Goal: Task Accomplishment & Management: Use online tool/utility

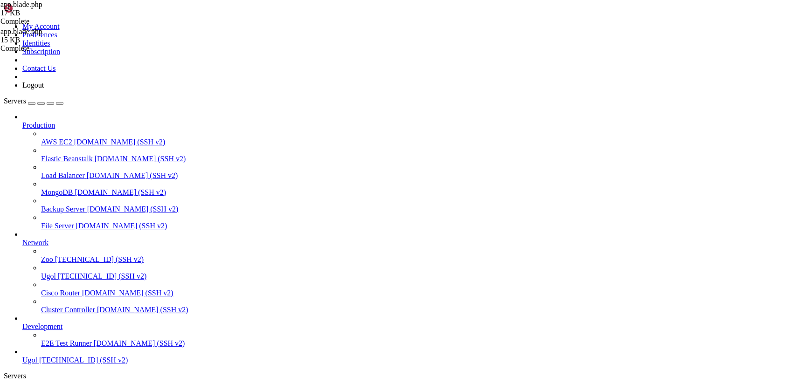
drag, startPoint x: 139, startPoint y: 45, endPoint x: 362, endPoint y: 407, distance: 425.7
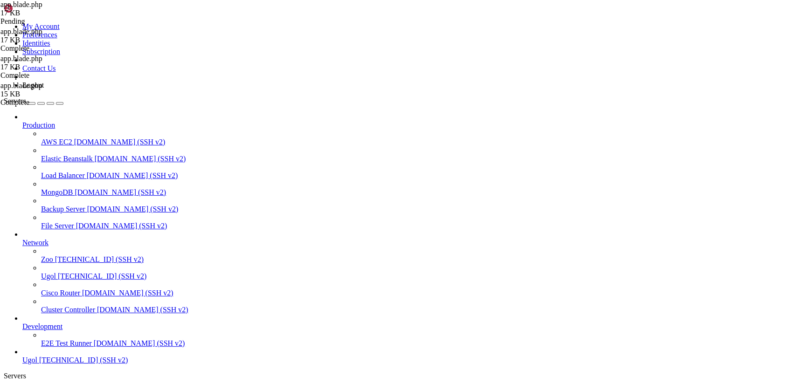
paste textarea
drag, startPoint x: 187, startPoint y: 369, endPoint x: 45, endPoint y: -40, distance: 432.8
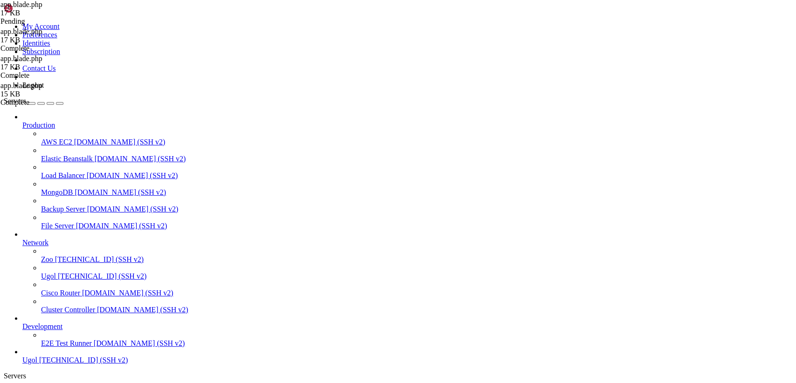
paste textarea "<v-list-item-"
drag, startPoint x: 277, startPoint y: 367, endPoint x: 76, endPoint y: -40, distance: 453.7
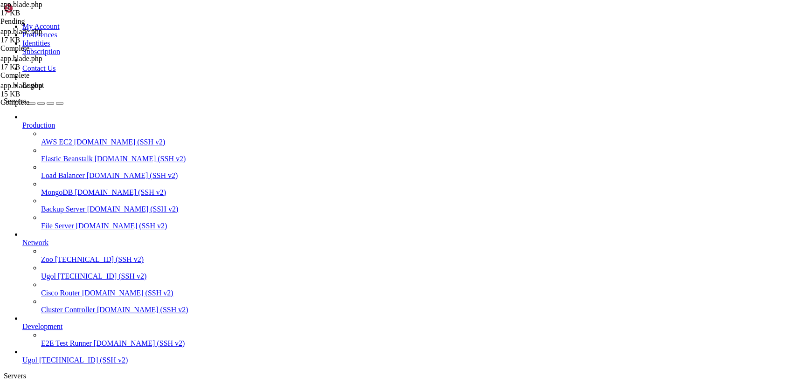
paste textarea "/html"
type textarea "</html>"
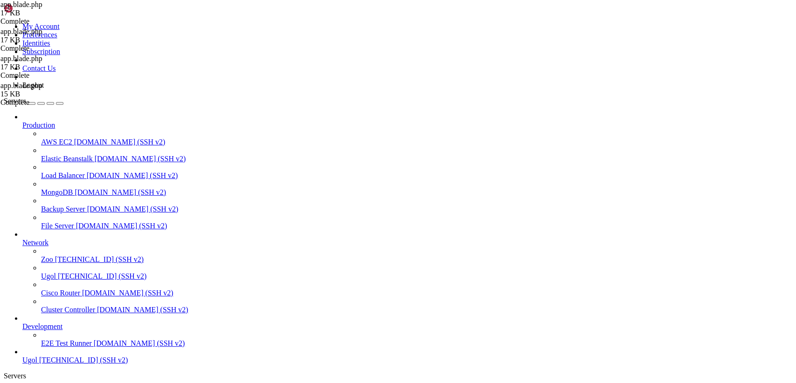
drag, startPoint x: 140, startPoint y: 44, endPoint x: 403, endPoint y: 407, distance: 448.7
paste textarea
type textarea "</html>"
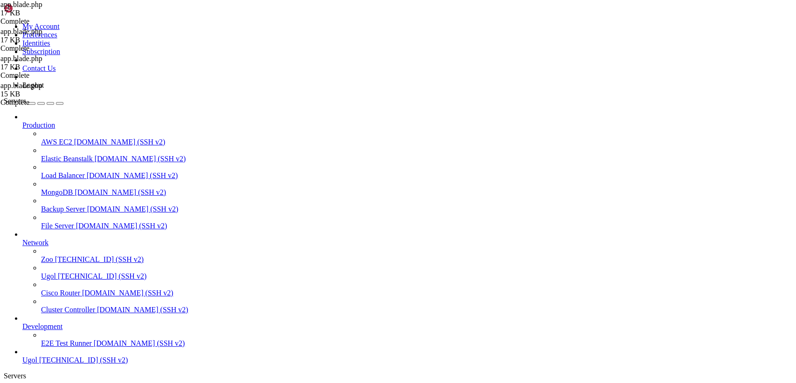
drag, startPoint x: 140, startPoint y: 47, endPoint x: 340, endPoint y: 406, distance: 411.5
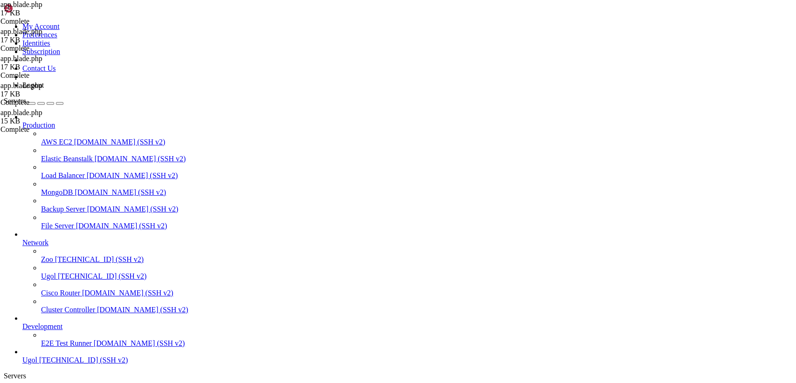
paste textarea
type textarea "</html>"
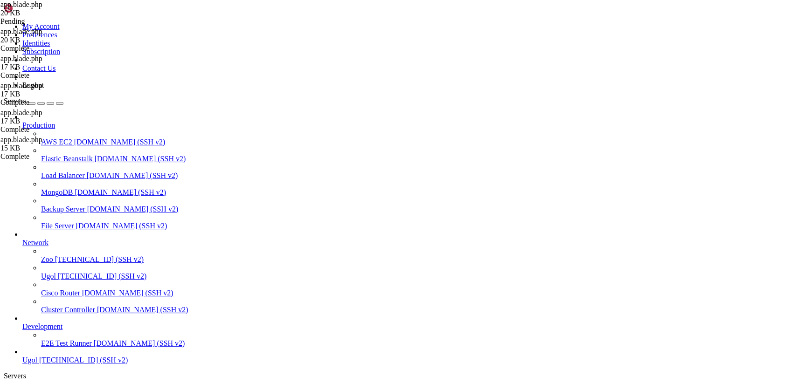
drag, startPoint x: 138, startPoint y: 46, endPoint x: 386, endPoint y: 407, distance: 437.7
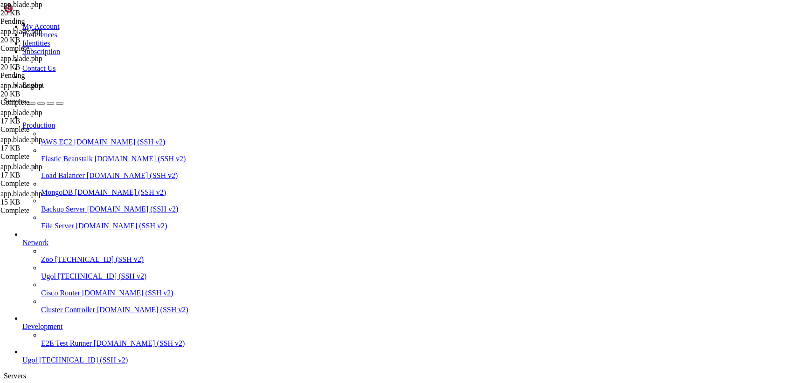
type textarea "</html>"
drag, startPoint x: 139, startPoint y: 47, endPoint x: 342, endPoint y: 407, distance: 413.3
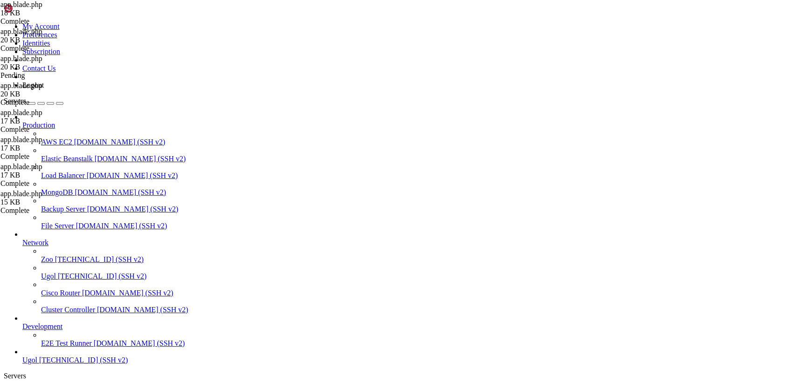
paste textarea
type textarea "</html>"
drag, startPoint x: 139, startPoint y: 45, endPoint x: 308, endPoint y: 407, distance: 399.8
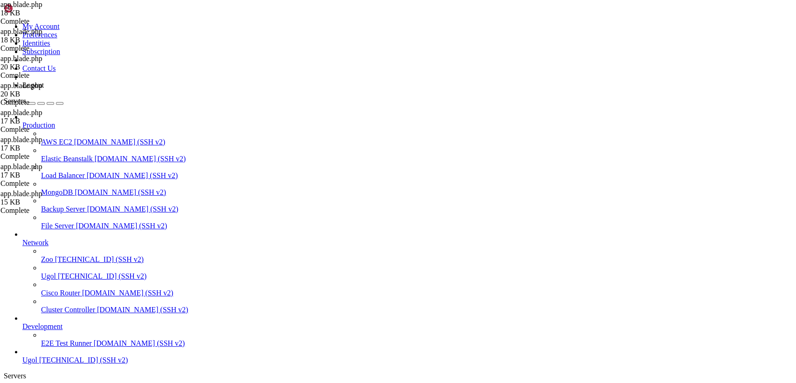
paste textarea
type textarea "</html>"
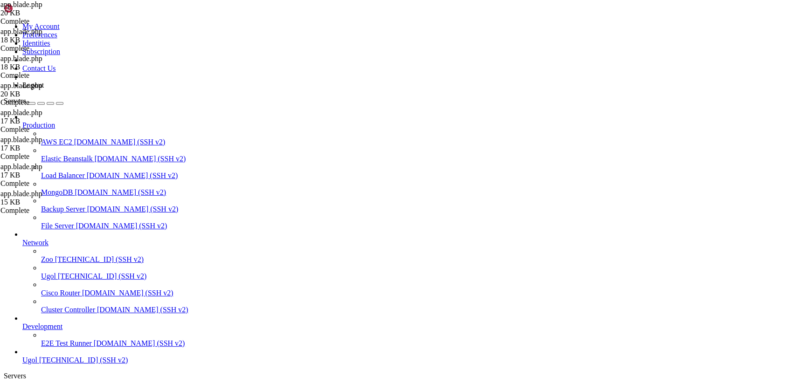
drag, startPoint x: 140, startPoint y: 44, endPoint x: 386, endPoint y: 407, distance: 439.0
type textarea "</body> </html>"
type textarea "</html>"
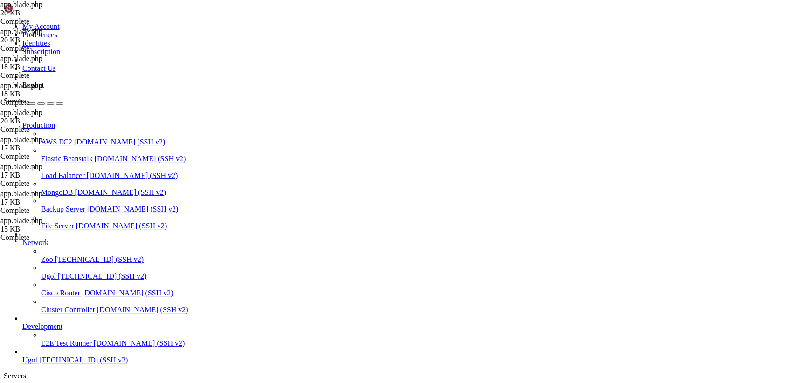
scroll to position [2156, 0]
drag, startPoint x: 138, startPoint y: 46, endPoint x: 347, endPoint y: 406, distance: 416.9
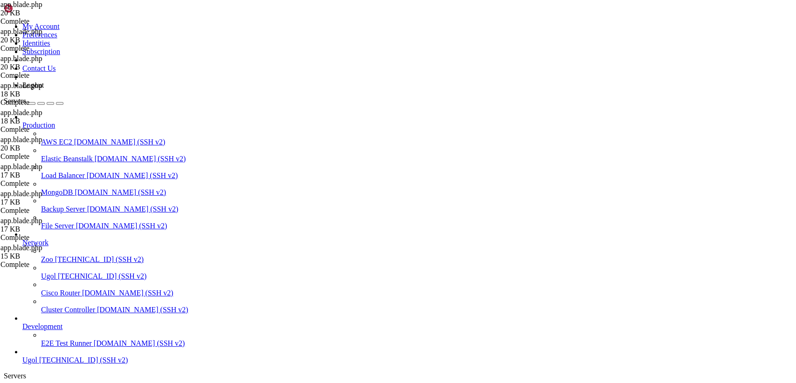
drag, startPoint x: 179, startPoint y: 368, endPoint x: 83, endPoint y: -37, distance: 416.8
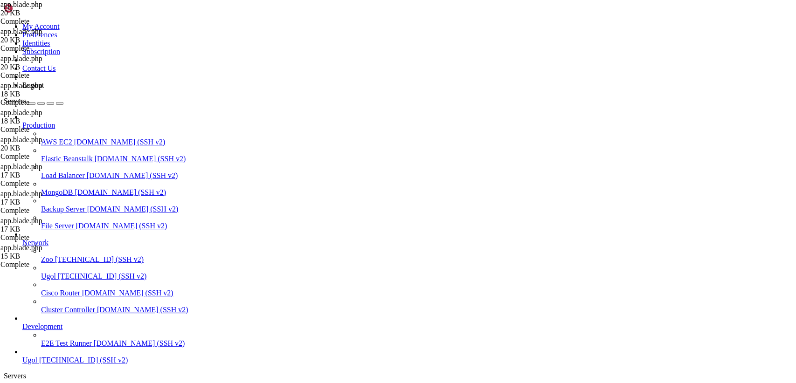
type textarea "<!doctype html> <html lang="{{ str_replace('_', '-', app()->getLocale()) }}">"
paste textarea "</html>"
type textarea "</html>"
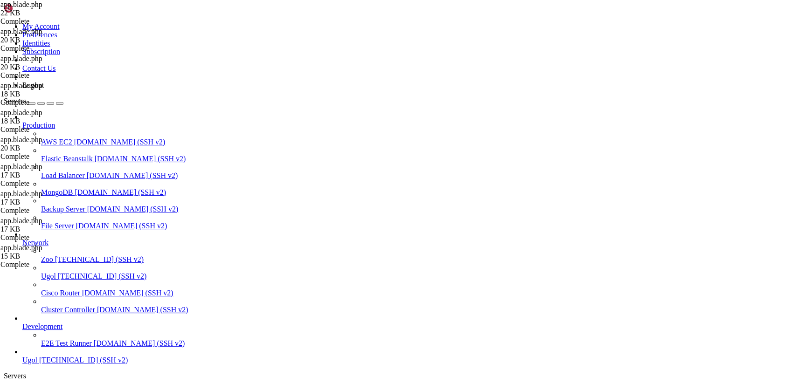
paste textarea "}"
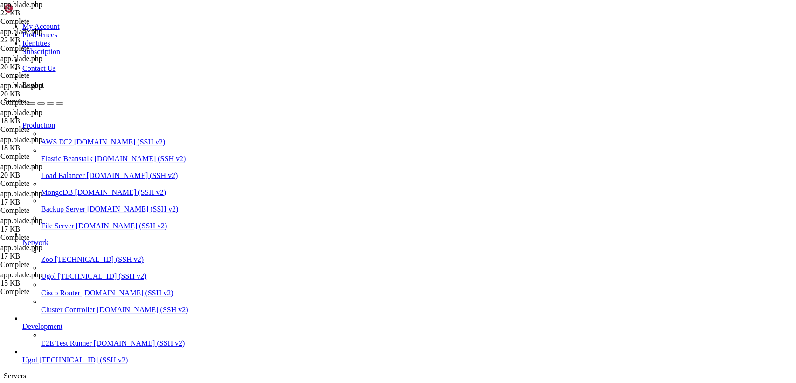
type textarea "}"
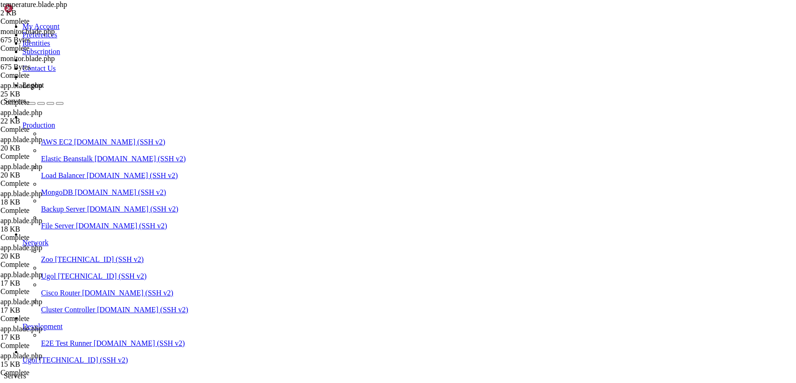
type input "/var/www/my-old-laravel-app/resources/views/includes"
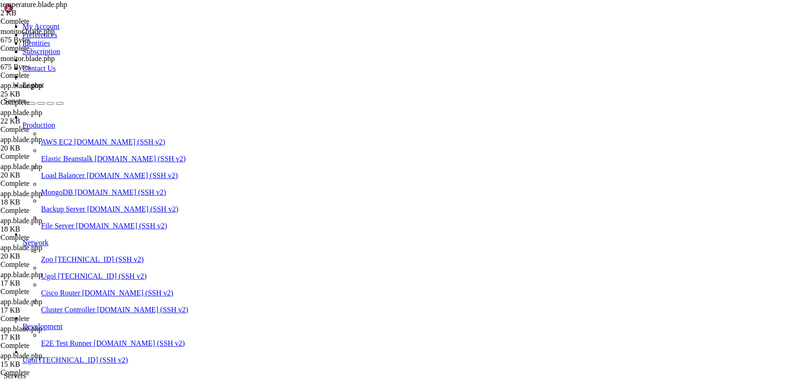
drag, startPoint x: 191, startPoint y: 365, endPoint x: 68, endPoint y: -40, distance: 423.4
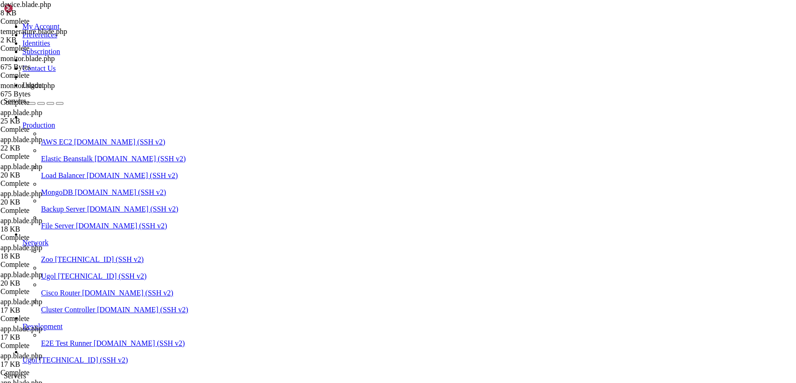
drag, startPoint x: 140, startPoint y: 45, endPoint x: 353, endPoint y: 407, distance: 420.6
paste textarea
type textarea "@endsection"
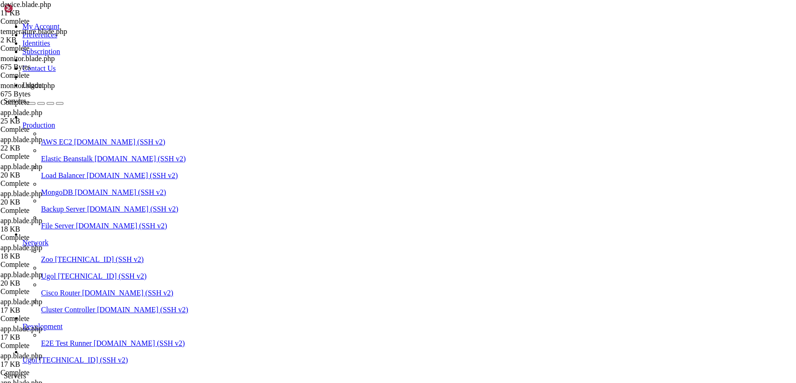
type input "/var/www/my-old-laravel-app/resources/views/layouts"
drag, startPoint x: 157, startPoint y: 225, endPoint x: 307, endPoint y: 230, distance: 150.6
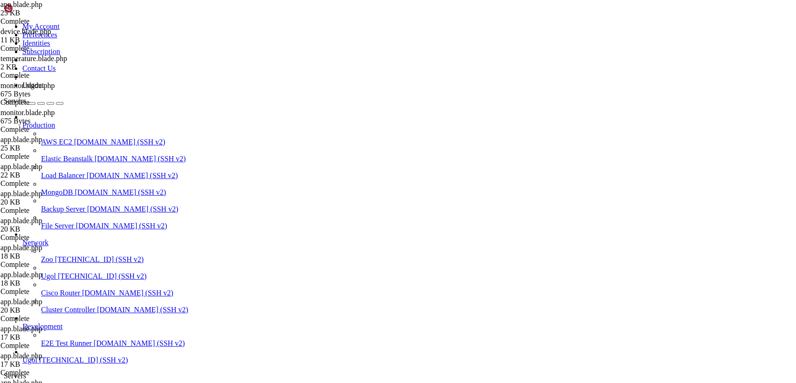
scroll to position [404, 0]
paste textarea
type textarea "}"
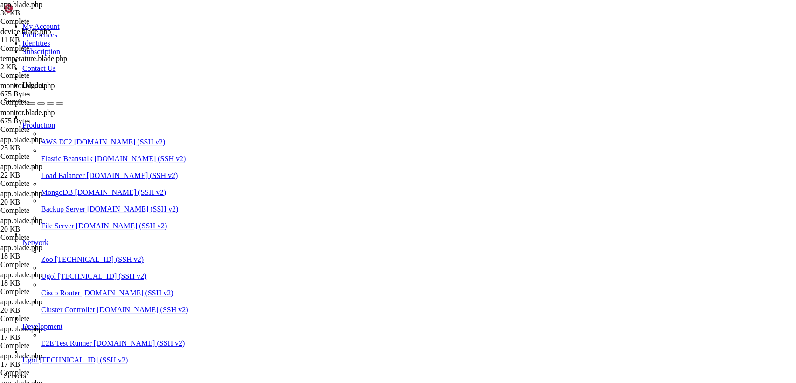
type input "/var/www/my-old-laravel-app/resources/views/includes"
drag, startPoint x: 138, startPoint y: 46, endPoint x: 466, endPoint y: 407, distance: 488.1
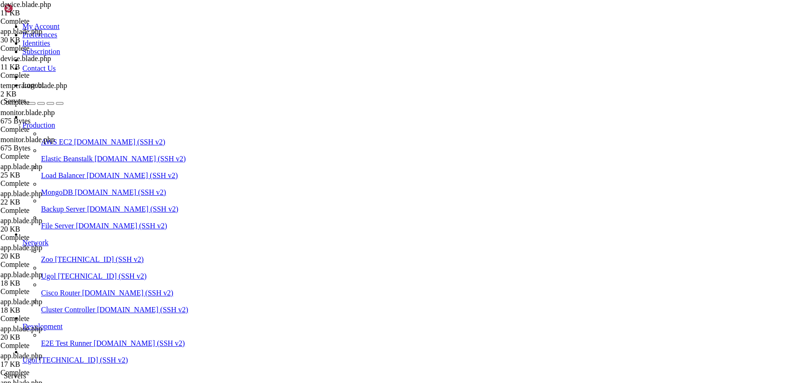
paste textarea
type textarea "@endsection"
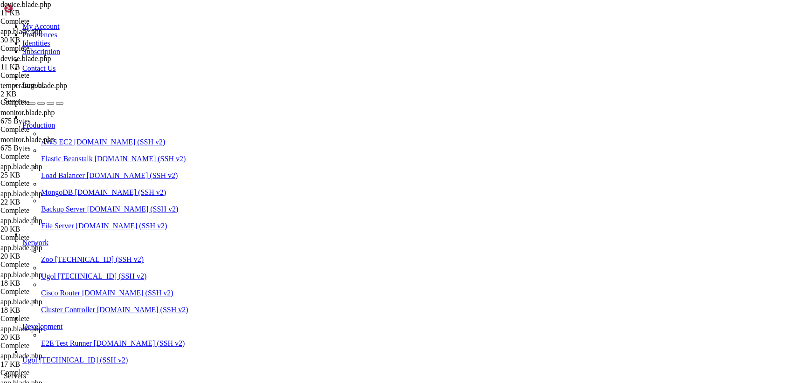
type input "/var/www/my-old-laravel-app/resources/views/layouts"
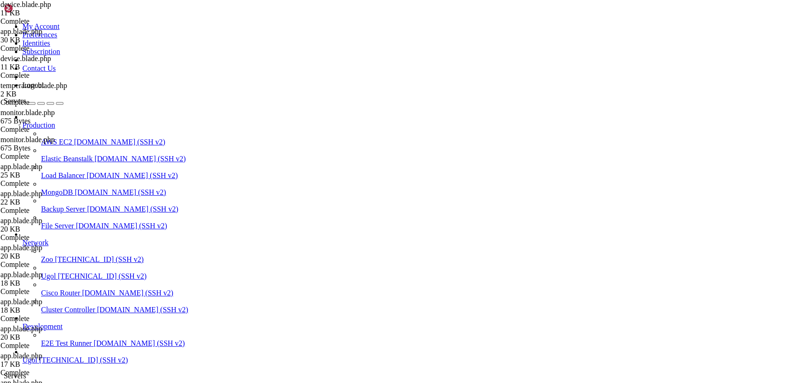
drag, startPoint x: 155, startPoint y: 160, endPoint x: 258, endPoint y: 308, distance: 179.9
paste textarea
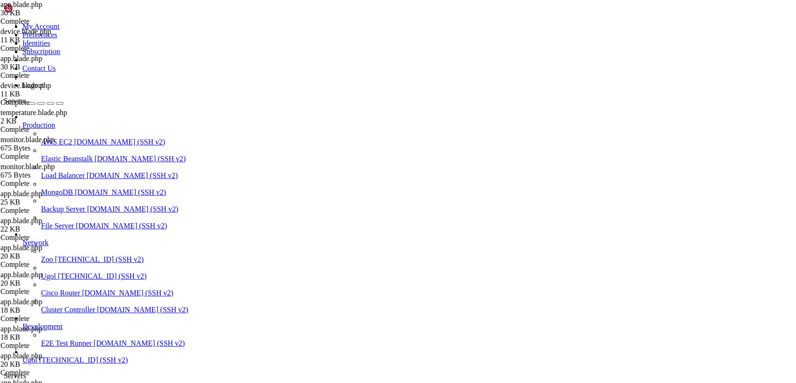
type textarea "}"
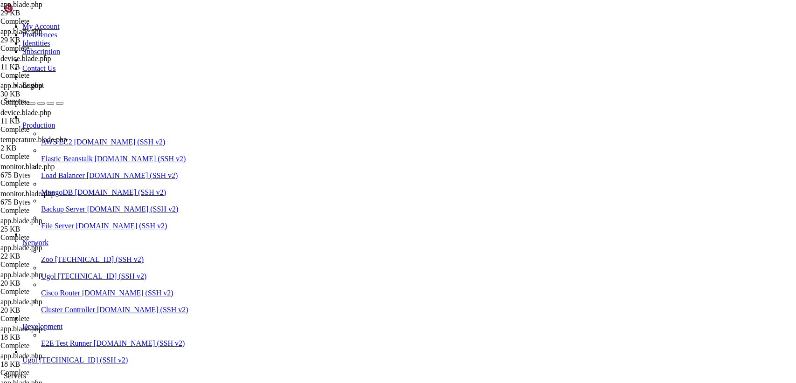
drag, startPoint x: 148, startPoint y: 160, endPoint x: 276, endPoint y: 261, distance: 162.9
paste textarea
type textarea "}"
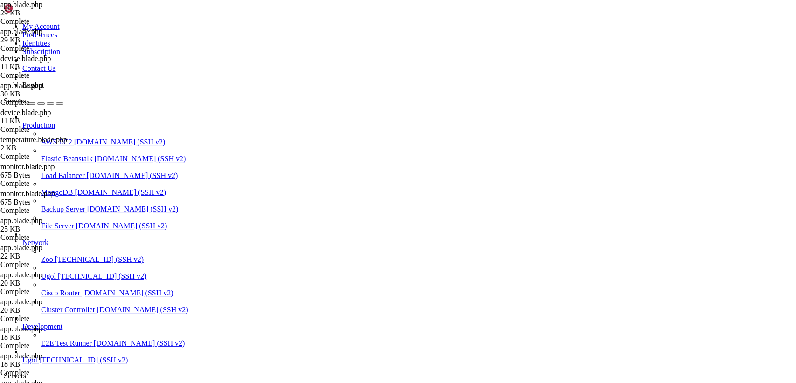
scroll to position [985, 0]
drag, startPoint x: 151, startPoint y: 157, endPoint x: 232, endPoint y: 222, distance: 103.8
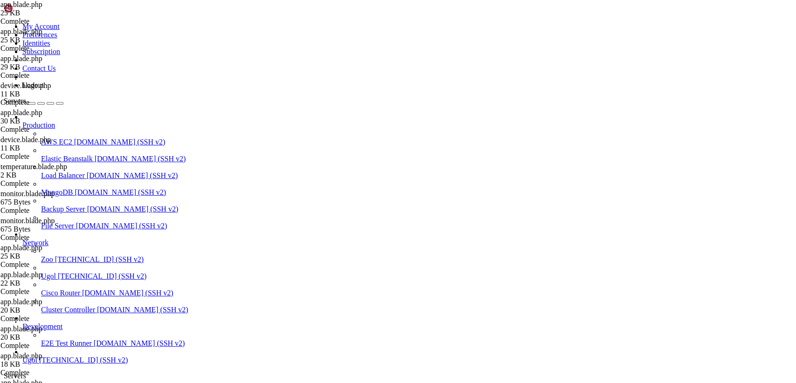
drag, startPoint x: 170, startPoint y: 160, endPoint x: 150, endPoint y: 127, distance: 38.7
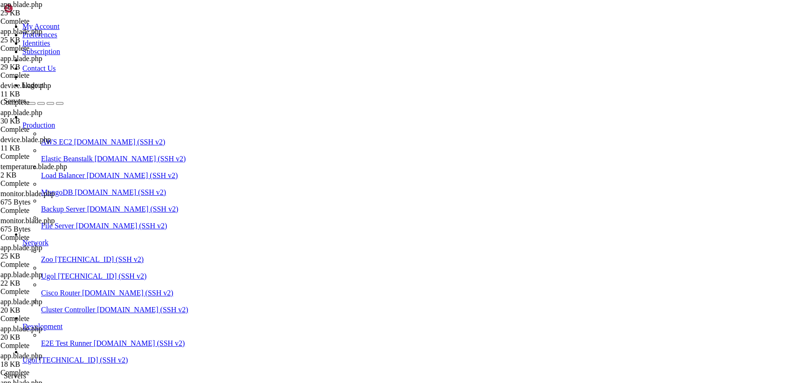
paste textarea "}"
type textarea "}"
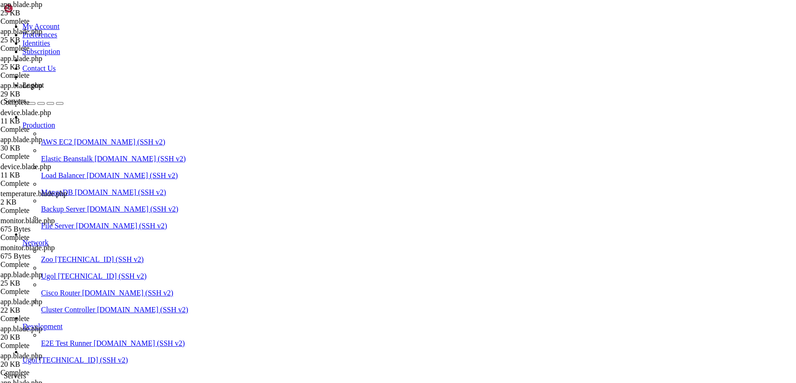
drag, startPoint x: 141, startPoint y: 46, endPoint x: 291, endPoint y: 407, distance: 391.0
type textarea "</html>"
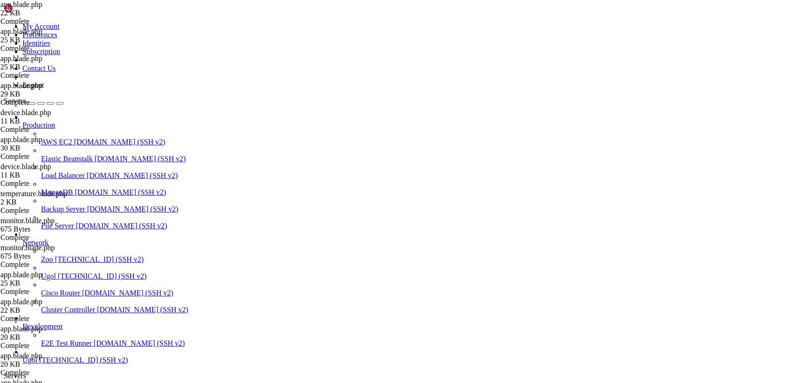
type input "/var/www/my-old-laravel-app/resources/views/includes"
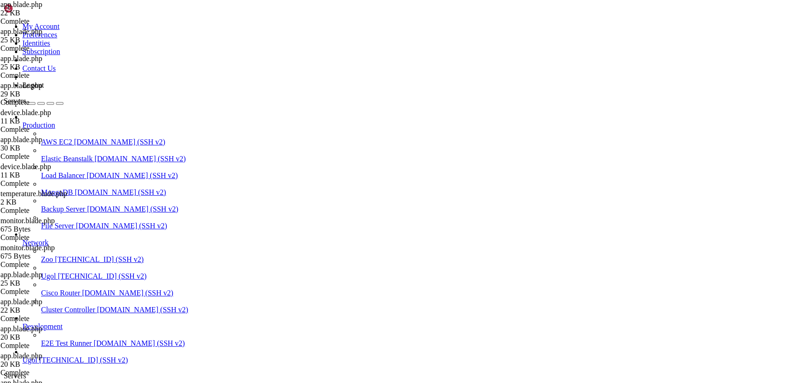
drag, startPoint x: 138, startPoint y: 47, endPoint x: 393, endPoint y: 407, distance: 440.9
type textarea "@endsection"
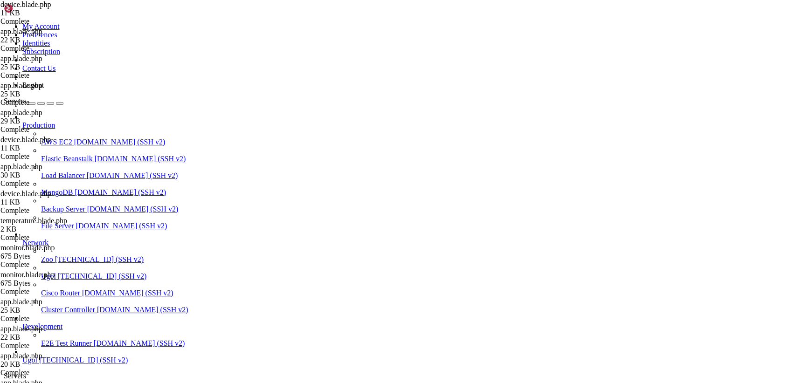
drag, startPoint x: 141, startPoint y: 46, endPoint x: 364, endPoint y: 369, distance: 392.4
type textarea "@endsection"
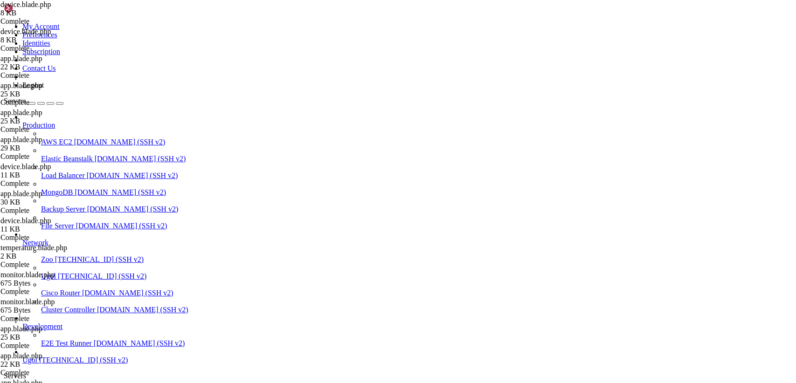
scroll to position [797, 0]
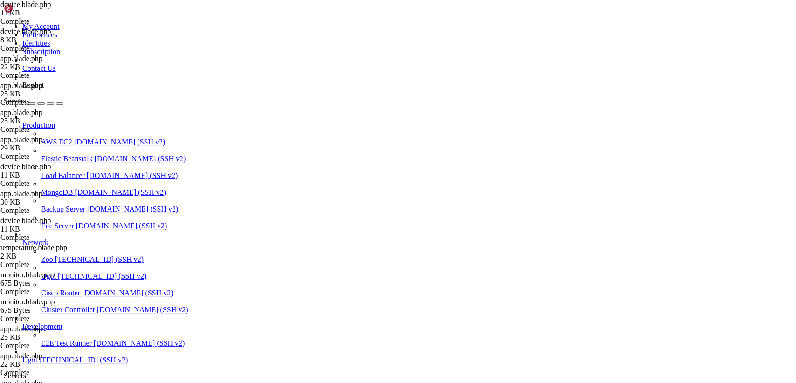
type input "/var/www/my-old-laravel-app/resources/views/layouts"
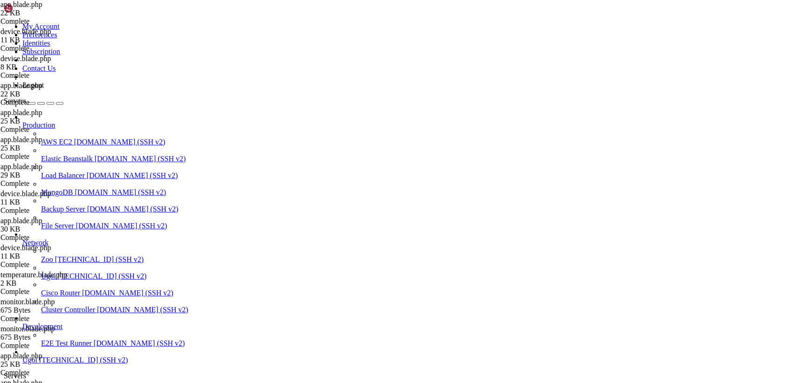
drag, startPoint x: 141, startPoint y: 45, endPoint x: 336, endPoint y: 407, distance: 411.3
type textarea "</html>"
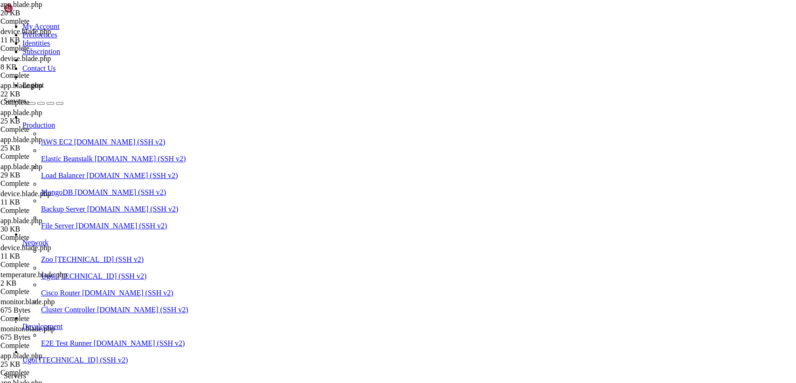
drag, startPoint x: 139, startPoint y: 47, endPoint x: 351, endPoint y: 407, distance: 418.1
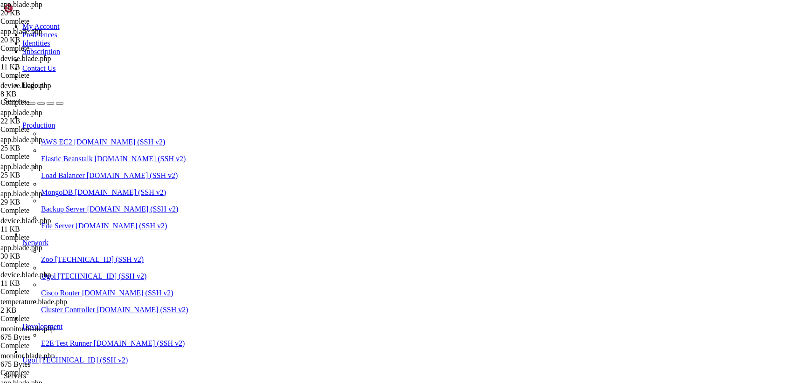
scroll to position [0, 0]
drag, startPoint x: 170, startPoint y: 368, endPoint x: 85, endPoint y: -26, distance: 402.5
paste textarea "/html"
type textarea "</html>"
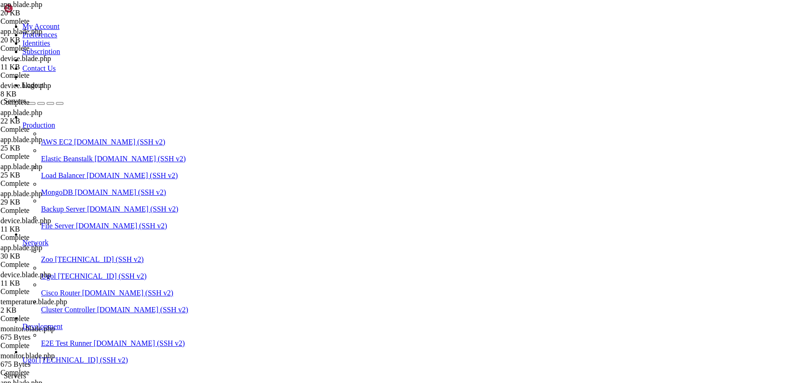
scroll to position [2352, 0]
drag, startPoint x: 156, startPoint y: 158, endPoint x: 255, endPoint y: 225, distance: 120.2
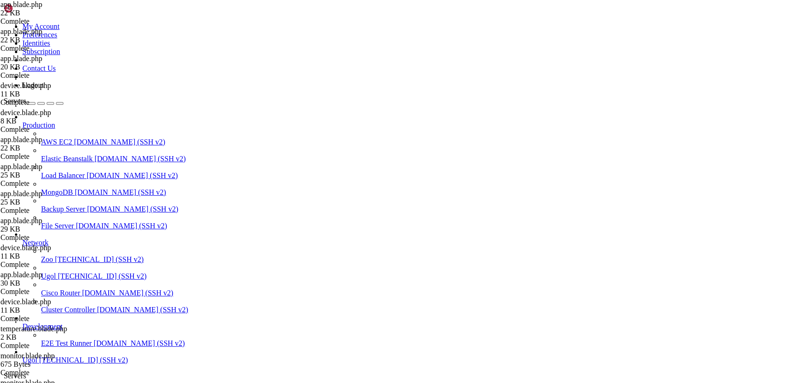
type textarea "<style>"
paste textarea "</style>"
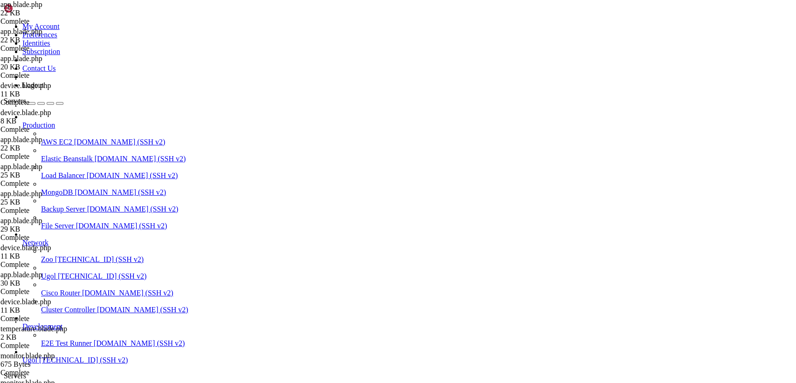
scroll to position [551, 0]
type textarea "</style>"
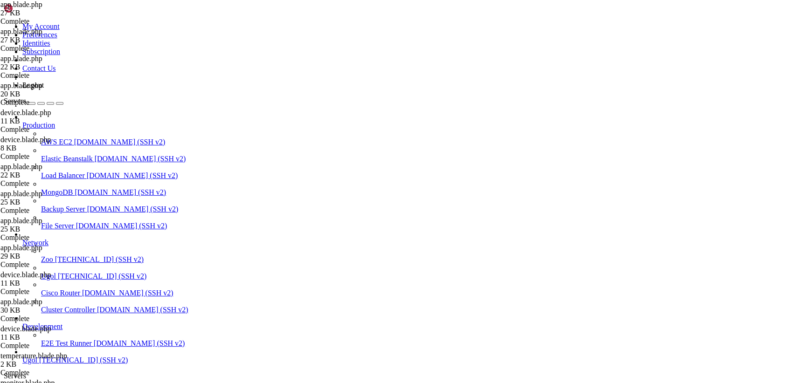
drag, startPoint x: 148, startPoint y: 157, endPoint x: 213, endPoint y: 297, distance: 154.1
type textarea "} </style>"
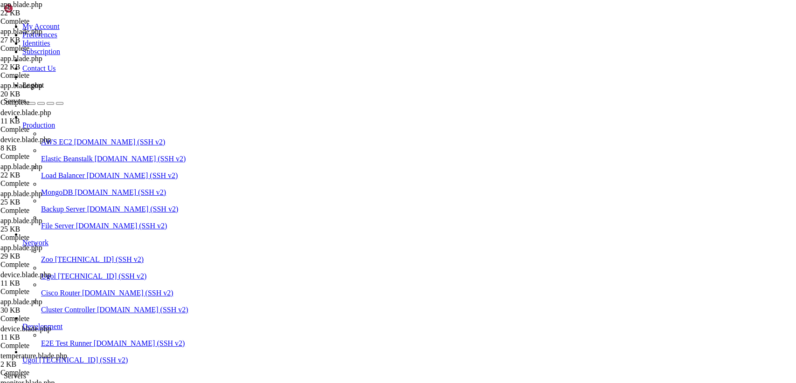
type textarea "Б"
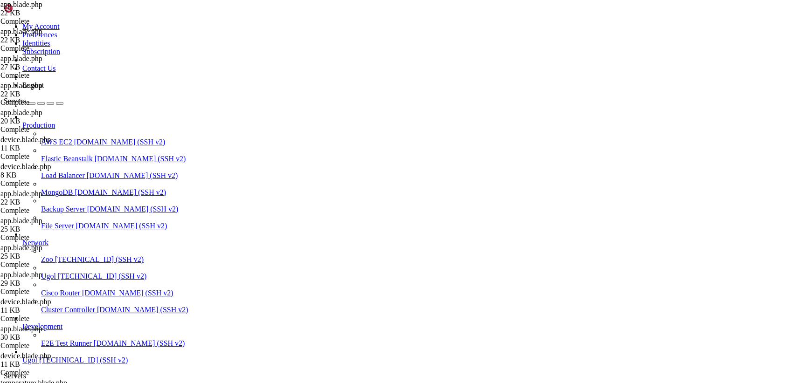
type textarea "<style>"
type textarea "}"
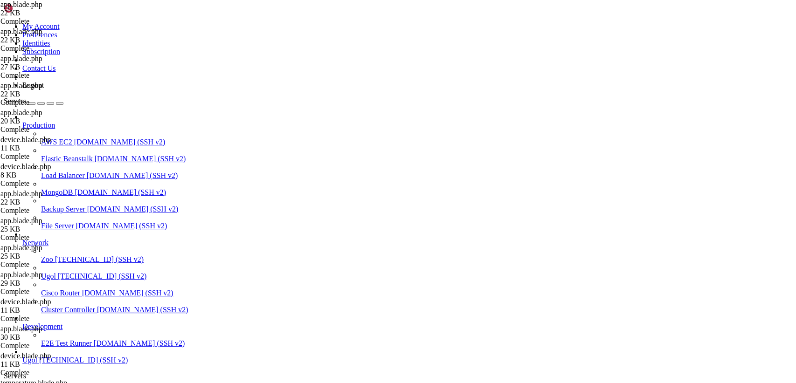
drag, startPoint x: 165, startPoint y: 164, endPoint x: 270, endPoint y: 164, distance: 105.4
drag, startPoint x: 175, startPoint y: 187, endPoint x: 135, endPoint y: 153, distance: 52.9
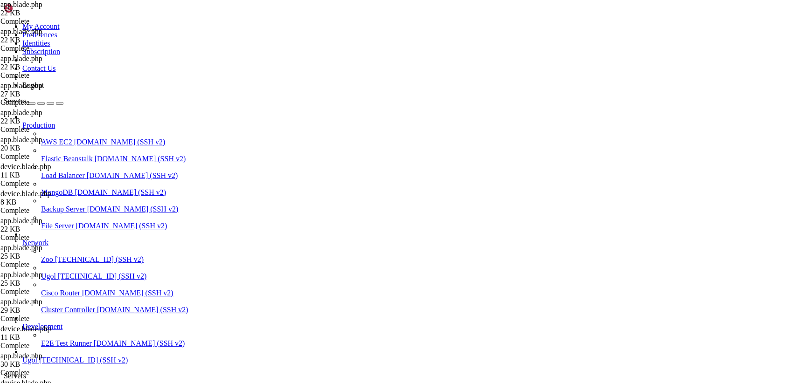
drag, startPoint x: 248, startPoint y: 165, endPoint x: 173, endPoint y: 165, distance: 74.6
drag, startPoint x: 176, startPoint y: 187, endPoint x: 136, endPoint y: 153, distance: 52.9
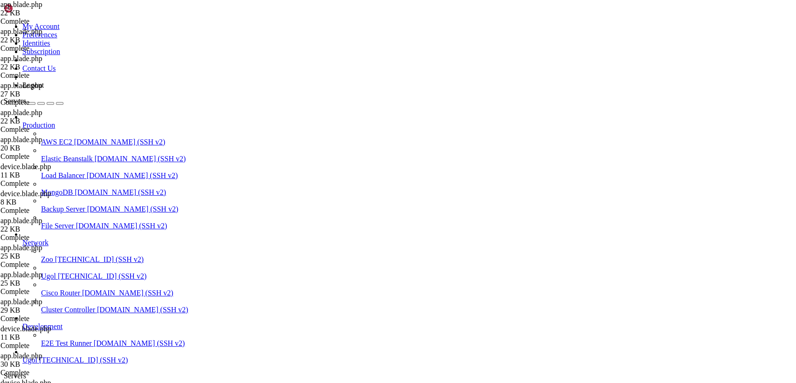
type textarea "<style> .v-list-item .v-list-item__title, .v-list-group__header .v-list-item__t…"
type textarea "padding-left: 20px !important;"
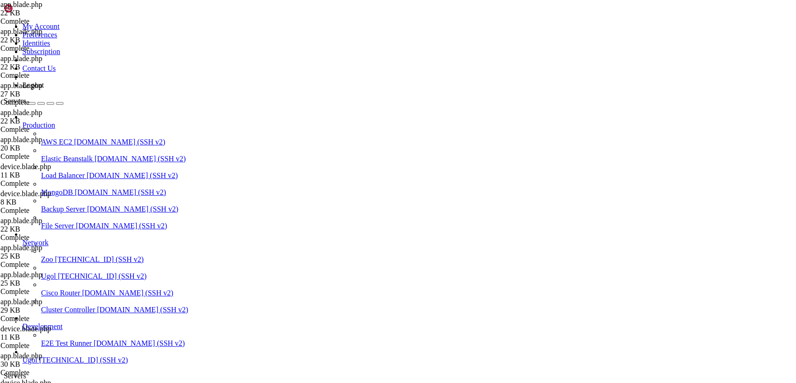
paste textarea "color: #000000 !important;"
type textarea "color: #000000 !important;"
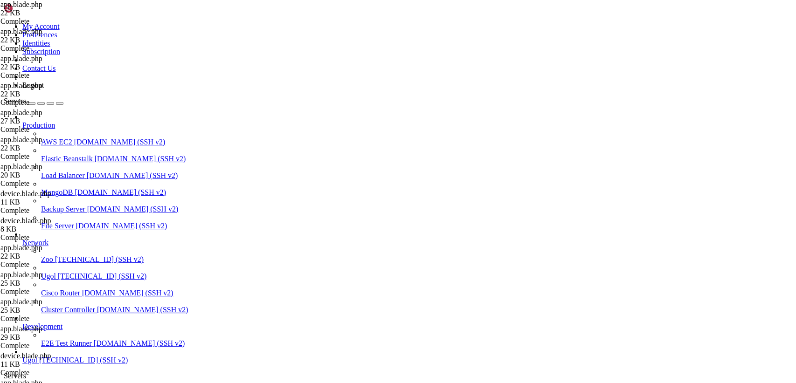
drag, startPoint x: 164, startPoint y: 312, endPoint x: 162, endPoint y: 292, distance: 20.2
paste textarea "}"
paste textarea
type textarea "}"
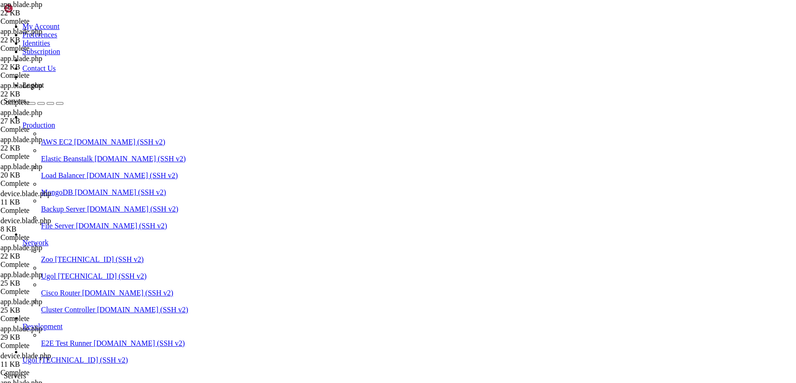
drag, startPoint x: 279, startPoint y: 330, endPoint x: 173, endPoint y: 330, distance: 105.4
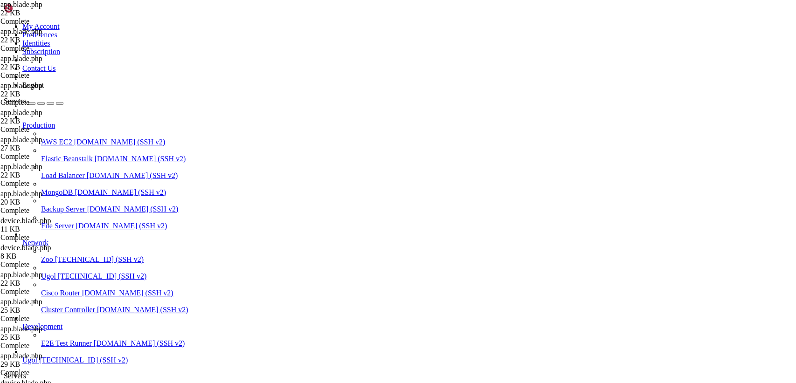
type textarea "color: #000000 !important"
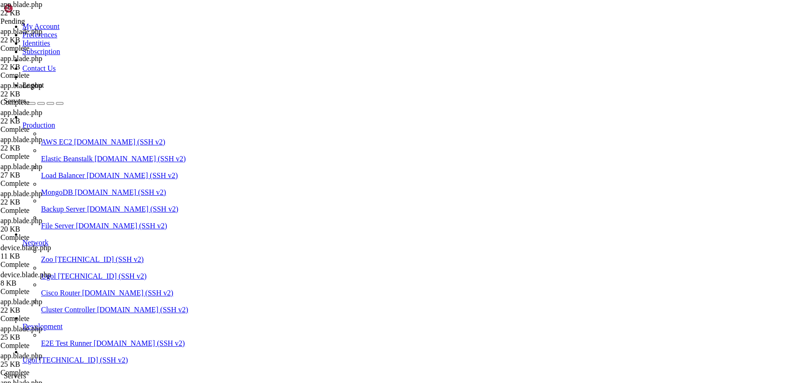
type textarea "<link href="{{ asset('css/app.css') }}" rel="stylesheet">"
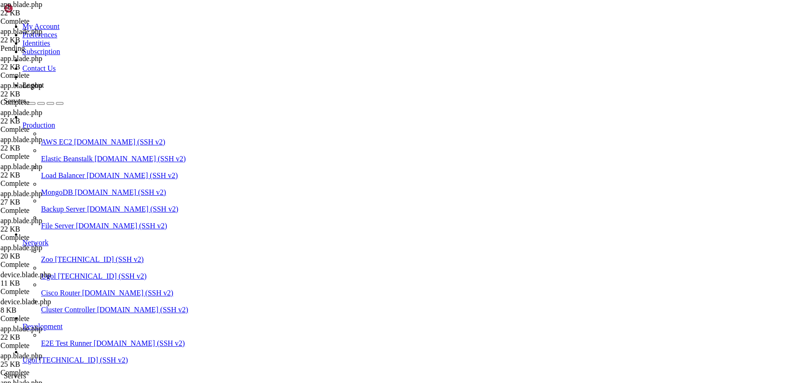
scroll to position [0, 0]
type textarea "Б"
type textarea "<style>"
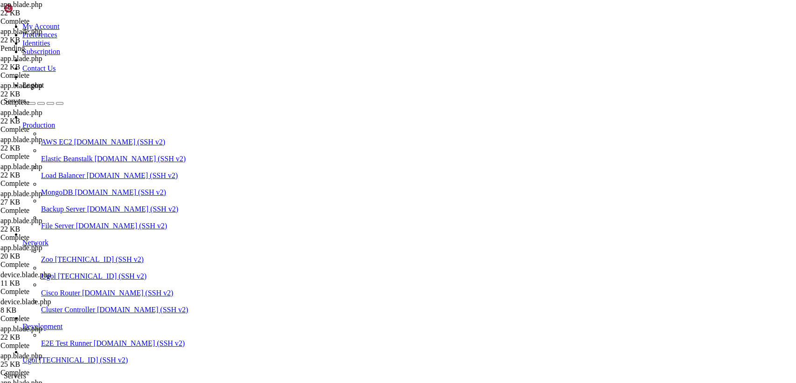
type textarea "<style>"
paste textarea ".card-error .card-value, .card-error .card-small-value { color: var(--error-col…"
type textarea ".card-error .card-value, .card-error .card-small-value { color: var(--error-col…"
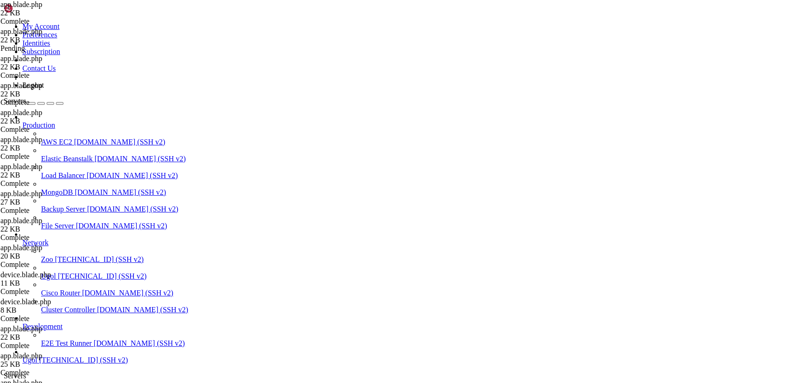
drag, startPoint x: 145, startPoint y: 153, endPoint x: 227, endPoint y: 241, distance: 120.1
type textarea ".card-error .card-value, .card-error .card-small-value { color: var(--error-col…"
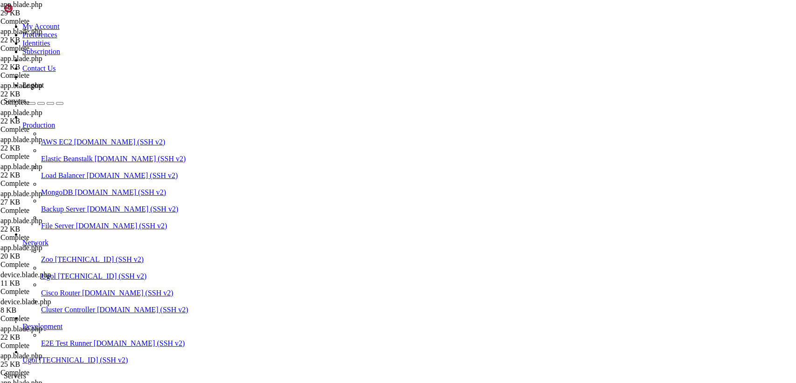
scroll to position [13, 0]
